Goal: Task Accomplishment & Management: Use online tool/utility

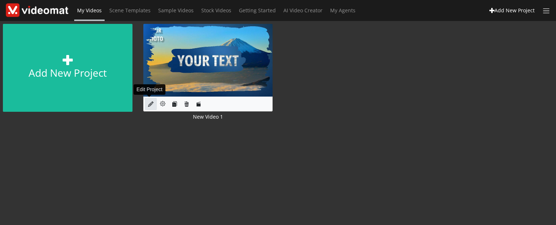
click at [150, 101] on icon at bounding box center [150, 103] width 5 height 5
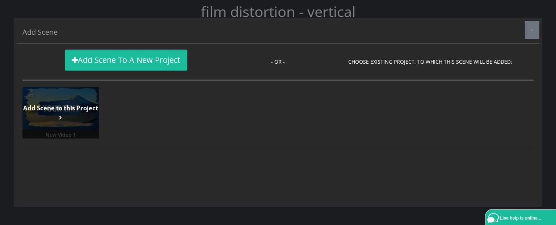
click at [79, 112] on strong "Add Scene to this Project" at bounding box center [60, 108] width 75 height 8
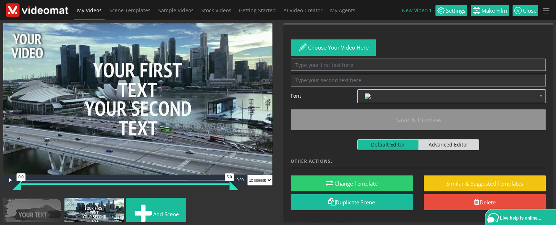
click at [91, 11] on span "My Videos" at bounding box center [89, 10] width 25 height 7
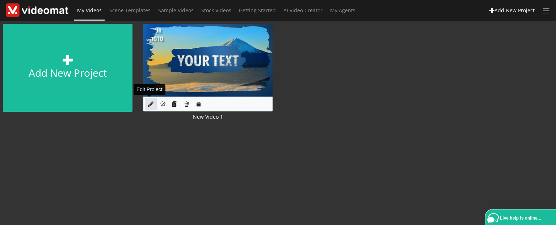
click at [151, 103] on icon at bounding box center [150, 103] width 5 height 5
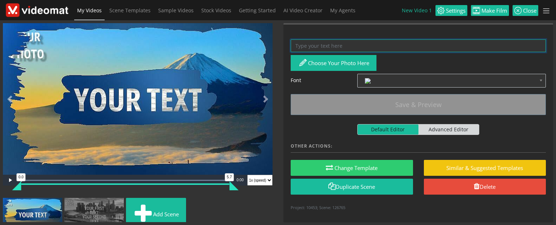
click at [314, 44] on textarea at bounding box center [418, 45] width 255 height 13
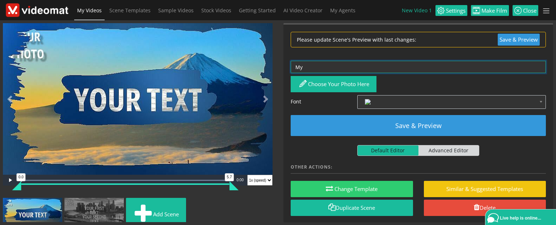
type textarea "M"
drag, startPoint x: 334, startPoint y: 68, endPoint x: 267, endPoint y: 64, distance: 67.5
click at [267, 64] on div "Video Player is loading. Play Loaded : 100.00% 0:04 0:00 0.0 5.7 Current Time 0…" at bounding box center [278, 122] width 567 height 205
type textarea "3"
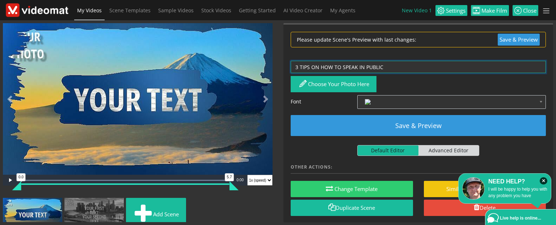
drag, startPoint x: 341, startPoint y: 67, endPoint x: 404, endPoint y: 67, distance: 63.4
click at [404, 67] on textarea "3 TIPS ON HOW TO SPEAK IN PUBLIC" at bounding box center [418, 67] width 255 height 13
type textarea "3 SECRETS ON HOW TO"
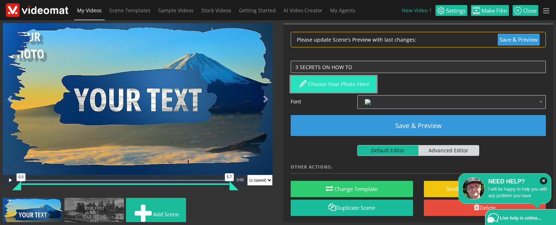
click at [352, 81] on button "Choose your photo here" at bounding box center [334, 84] width 86 height 16
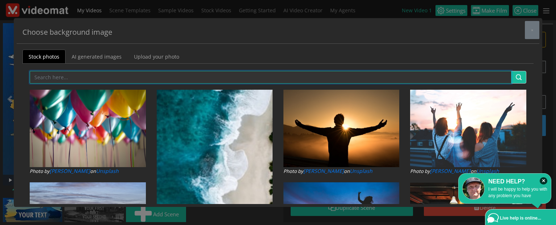
click at [43, 76] on input "text" at bounding box center [271, 77] width 482 height 13
type input "haircut"
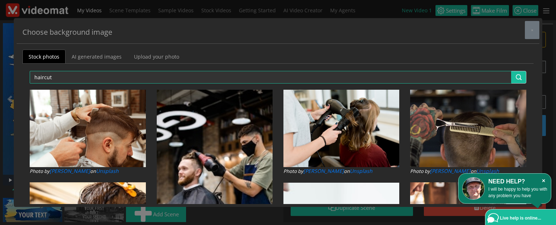
click at [545, 181] on icon "×" at bounding box center [544, 180] width 8 height 7
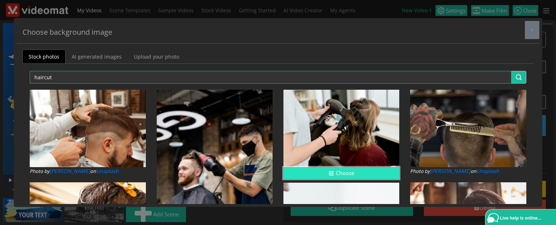
click at [335, 169] on button "Choose" at bounding box center [342, 173] width 116 height 12
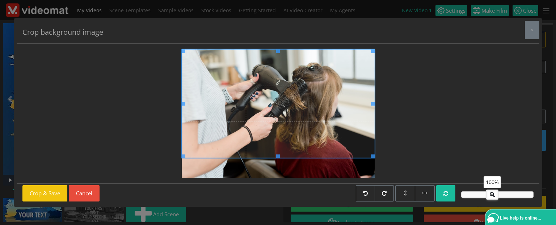
click at [244, 134] on span at bounding box center [278, 104] width 193 height 109
click at [50, 192] on button "Crop & Save" at bounding box center [44, 193] width 45 height 16
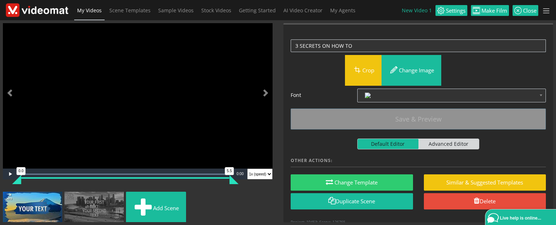
scroll to position [8, 0]
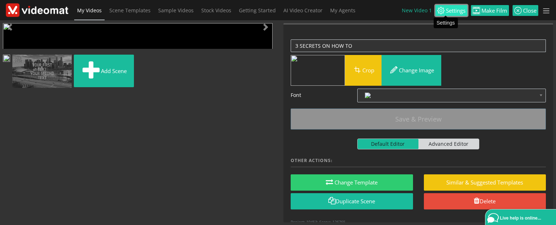
click at [446, 11] on span "Settings" at bounding box center [455, 10] width 21 height 5
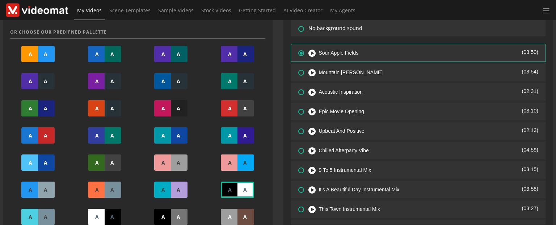
scroll to position [290, 0]
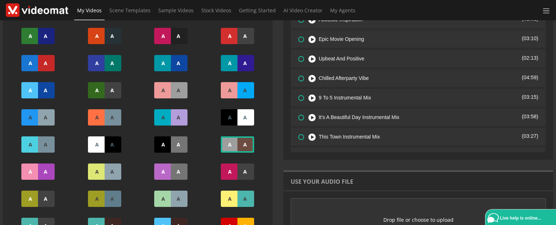
click at [230, 142] on div "A" at bounding box center [229, 145] width 17 height 16
type input "#9e9e9e"
type input "#6d4c41"
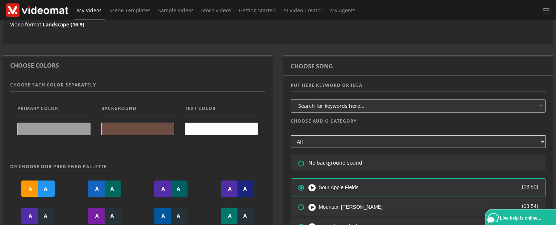
scroll to position [0, 0]
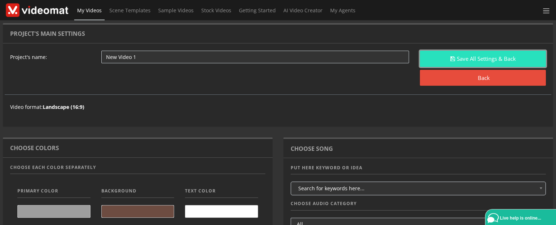
click at [480, 53] on button "Save All Settings & Back" at bounding box center [483, 59] width 126 height 16
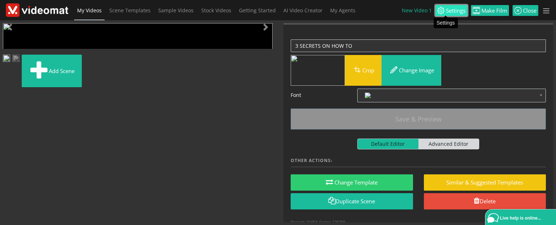
click at [458, 10] on span "Settings" at bounding box center [455, 10] width 21 height 5
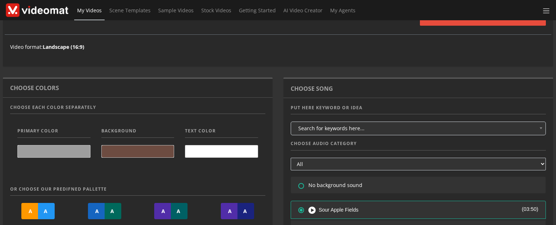
scroll to position [72, 0]
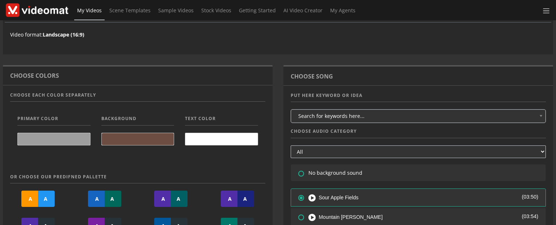
click at [149, 143] on span at bounding box center [138, 139] width 72 height 12
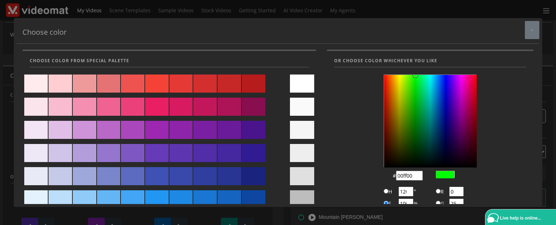
click at [255, 81] on div at bounding box center [254, 84] width 24 height 18
type input "#b71c1c"
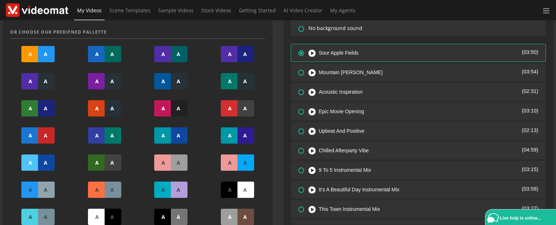
scroll to position [0, 0]
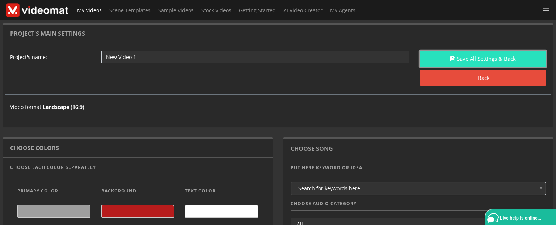
click at [450, 63] on button "Save All Settings & Back" at bounding box center [483, 59] width 126 height 16
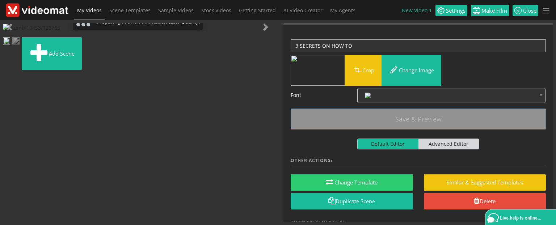
click at [20, 46] on img at bounding box center [15, 41] width 7 height 9
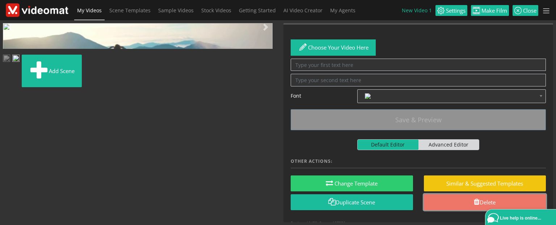
click at [474, 203] on span at bounding box center [477, 201] width 6 height 7
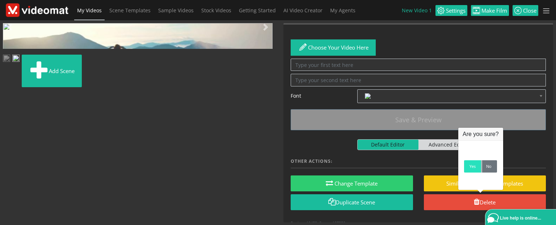
click at [471, 168] on link "Yes" at bounding box center [472, 166] width 17 height 12
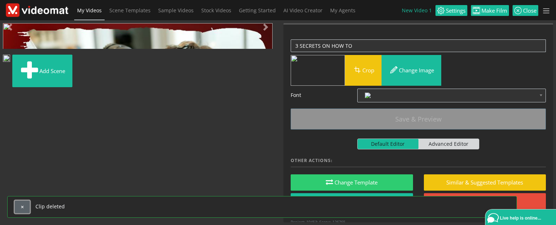
click at [22, 209] on span "button" at bounding box center [22, 207] width 4 height 4
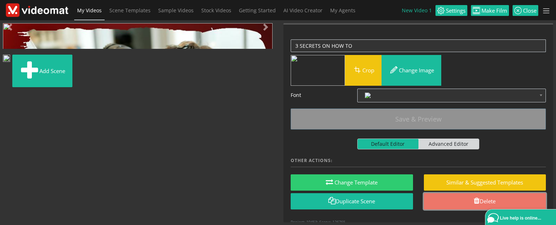
click at [458, 202] on link "Delete" at bounding box center [485, 201] width 122 height 16
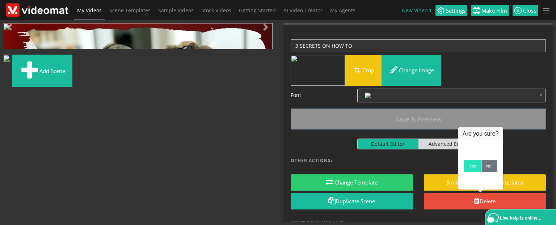
click at [474, 171] on link "Yes" at bounding box center [472, 166] width 17 height 12
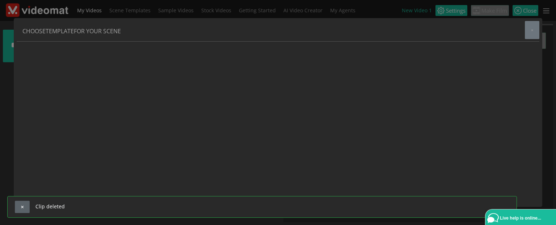
click at [21, 209] on span "button" at bounding box center [22, 207] width 4 height 4
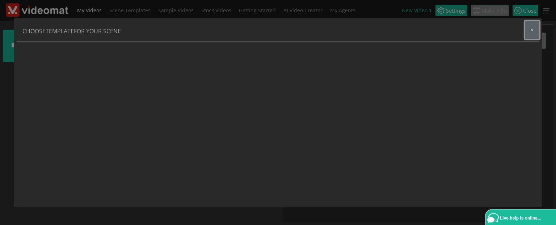
click at [535, 32] on button "×" at bounding box center [532, 30] width 14 height 18
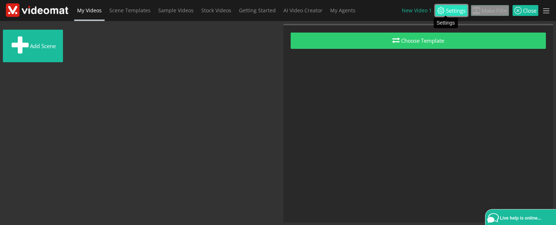
click at [446, 13] on span "Settings" at bounding box center [455, 10] width 21 height 5
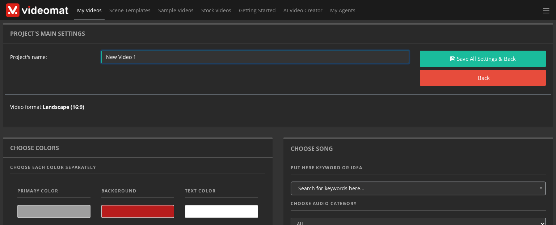
drag, startPoint x: 152, startPoint y: 58, endPoint x: 79, endPoint y: 56, distance: 72.8
click at [79, 56] on div "Project's name: New Video 1 Save All Settings & Back Back Video format: Landsca…" at bounding box center [278, 82] width 547 height 63
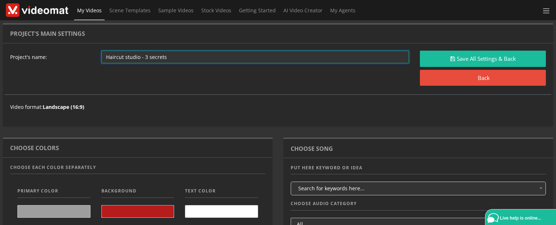
drag, startPoint x: 138, startPoint y: 55, endPoint x: 84, endPoint y: 53, distance: 53.6
click at [84, 53] on div "Project's name: Haircut studio - 3 secrets Save All Settings & Back Back Video …" at bounding box center [278, 82] width 547 height 63
drag, startPoint x: 123, startPoint y: 59, endPoint x: 104, endPoint y: 59, distance: 19.6
click at [104, 59] on input "[PERSON_NAME] - 3 secrets" at bounding box center [255, 57] width 308 height 13
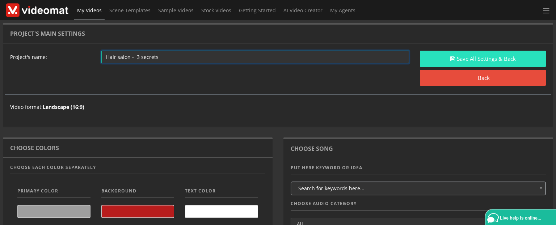
type input "Hair salon - 3 secrets"
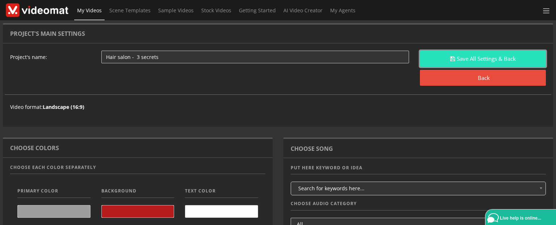
click at [466, 60] on button "Save All Settings & Back" at bounding box center [483, 59] width 126 height 16
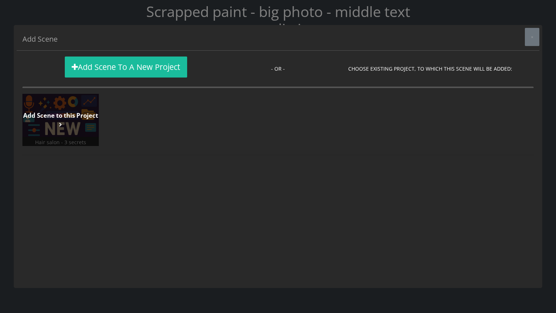
click at [64, 129] on link "Add Scene to this Project" at bounding box center [60, 120] width 76 height 52
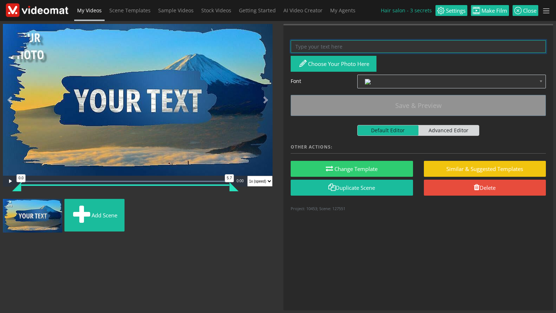
click at [302, 48] on textarea at bounding box center [418, 46] width 255 height 13
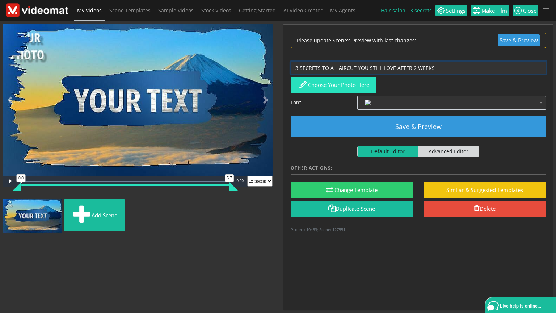
type textarea "3 SECRETS TO A HAIRCUT YOU STILL LOVE AFTER 2 WEEKS"
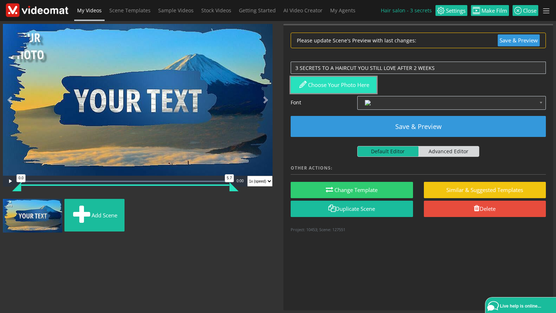
click at [348, 91] on button "Choose your photo here" at bounding box center [334, 85] width 86 height 16
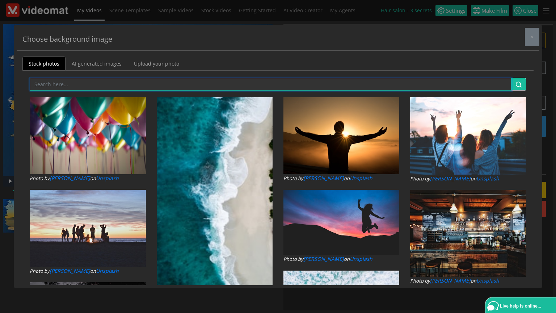
click at [126, 87] on input "text" at bounding box center [271, 84] width 482 height 13
type input "HAIRCUT"
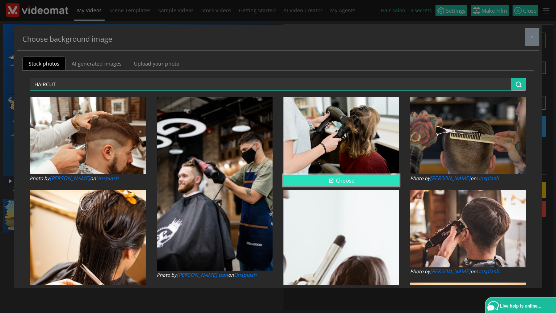
click at [357, 180] on button "Choose" at bounding box center [342, 181] width 116 height 12
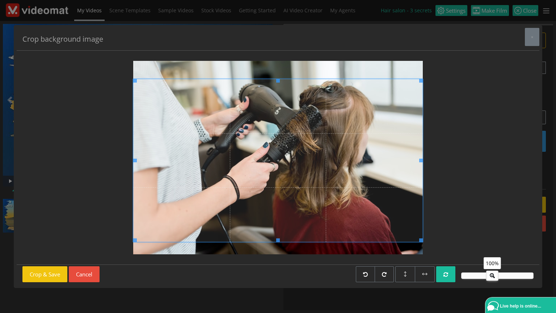
click at [354, 194] on span at bounding box center [278, 160] width 290 height 163
click at [57, 278] on button "Crop & Save" at bounding box center [44, 274] width 45 height 16
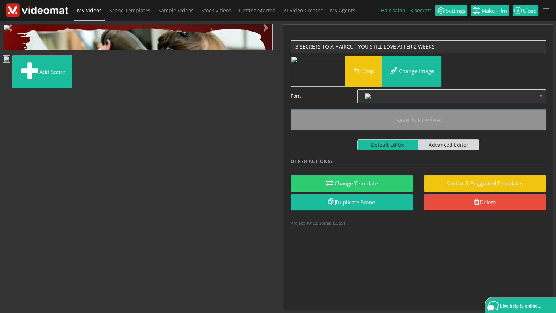
click at [7, 181] on span "Video Player" at bounding box center [10, 181] width 14 height 0
